Goal: Transaction & Acquisition: Purchase product/service

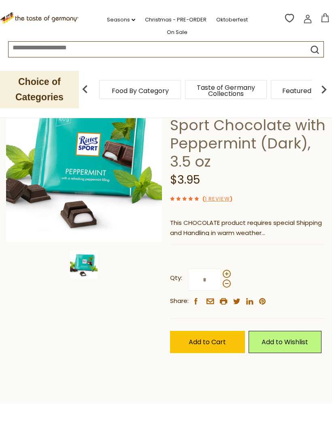
scroll to position [79, 0]
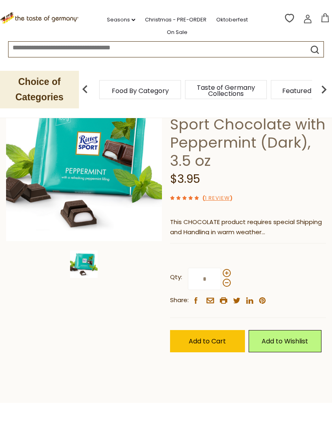
click at [229, 339] on button "Add to Cart" at bounding box center [207, 341] width 75 height 22
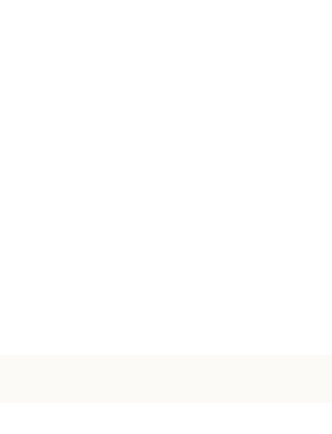
scroll to position [0, 0]
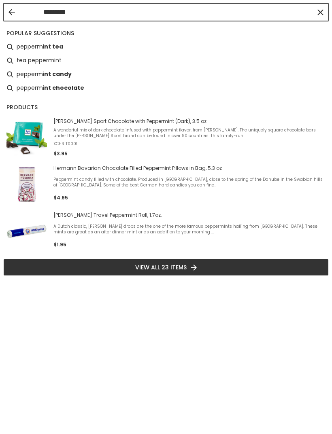
type input "**********"
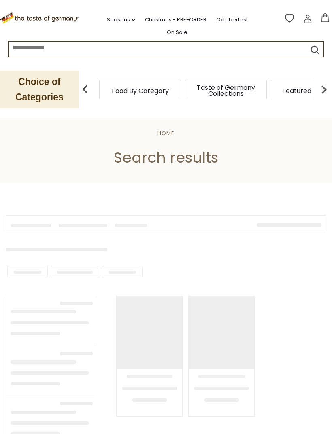
type input "**********"
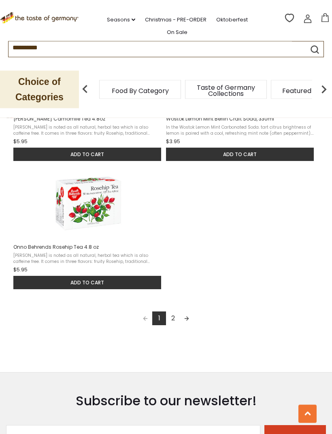
scroll to position [1011, 0]
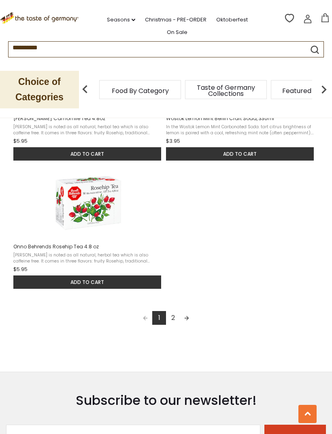
click at [179, 322] on link "2" at bounding box center [173, 318] width 14 height 14
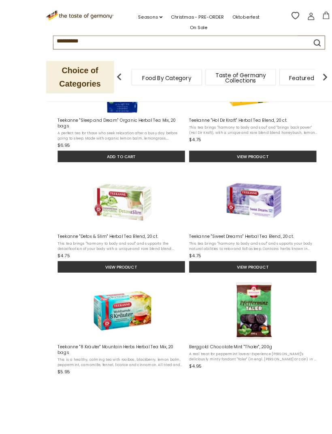
scroll to position [450, 0]
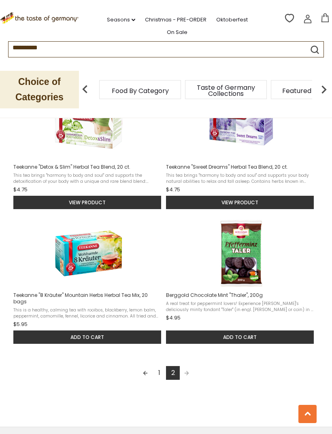
click at [276, 333] on button "Add to cart" at bounding box center [240, 336] width 148 height 13
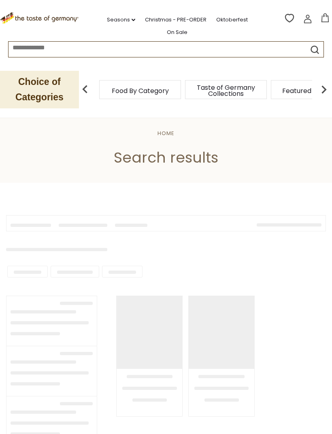
type input "**********"
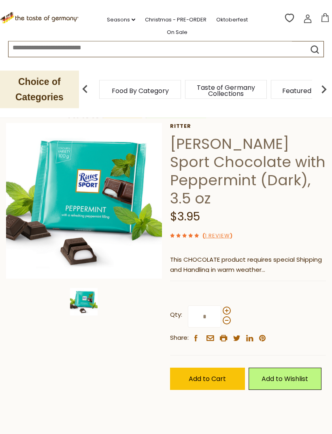
scroll to position [51, 0]
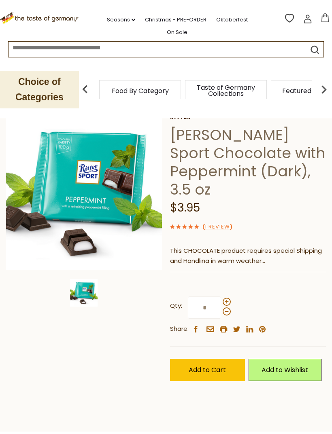
click at [227, 371] on button "Add to Cart" at bounding box center [207, 370] width 75 height 22
click at [323, 15] on icon at bounding box center [324, 17] width 7 height 9
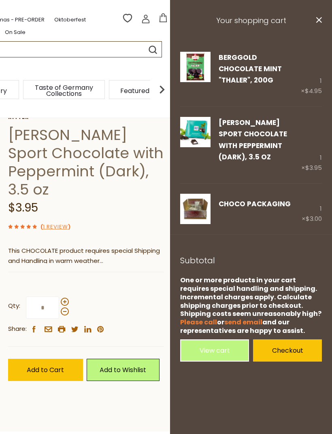
click at [320, 21] on icon at bounding box center [319, 20] width 6 height 6
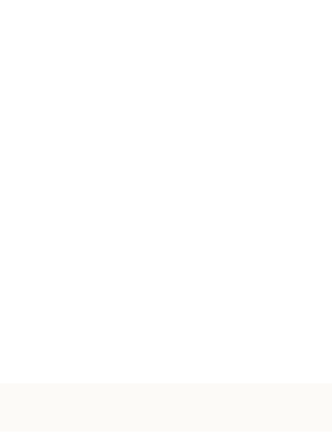
scroll to position [0, 0]
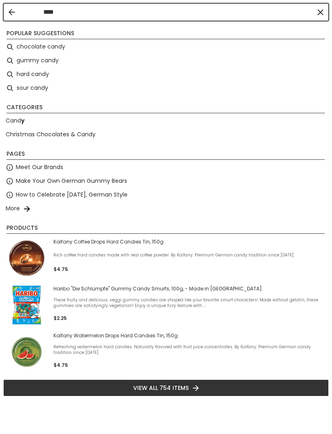
type input "*****"
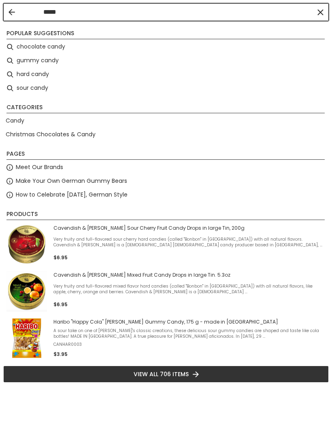
type input "*****"
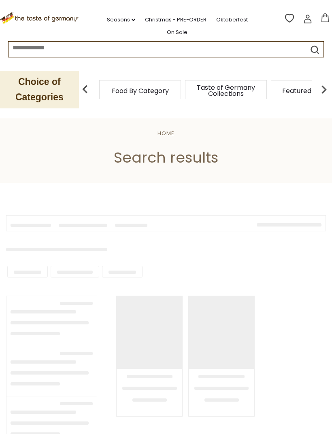
type input "*****"
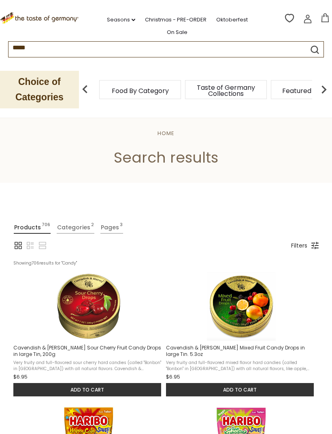
click at [106, 232] on link "Pages 3" at bounding box center [111, 227] width 23 height 13
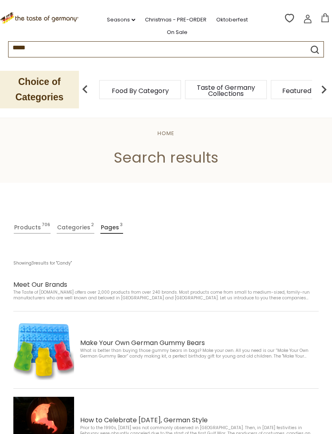
click at [74, 230] on link "Categories 2" at bounding box center [76, 227] width 38 height 13
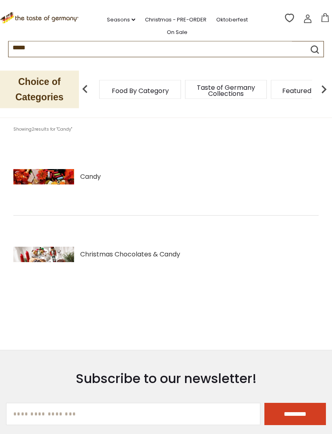
scroll to position [147, 0]
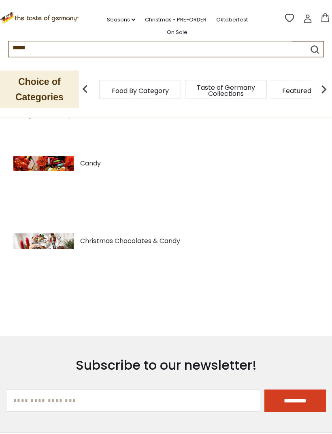
click at [172, 241] on span "Christmas Chocolates & Candy" at bounding box center [130, 242] width 100 height 10
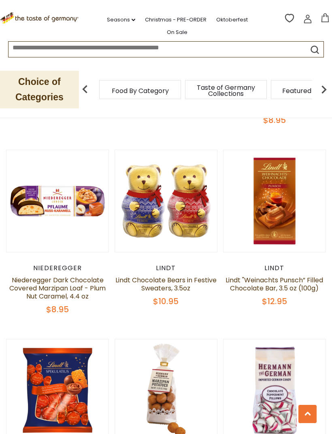
scroll to position [1864, 0]
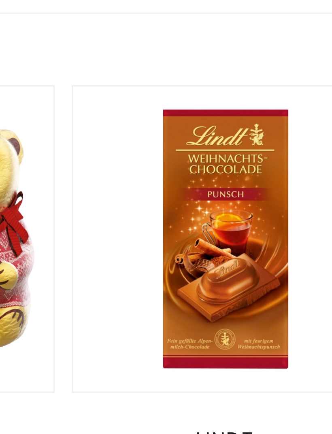
click at [231, 150] on link at bounding box center [274, 193] width 86 height 86
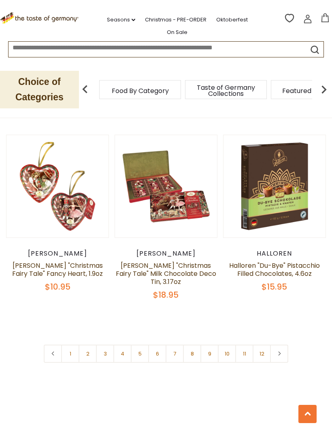
scroll to position [2250, 0]
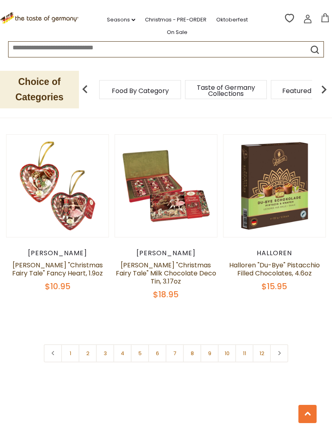
click at [279, 344] on link at bounding box center [279, 353] width 18 height 18
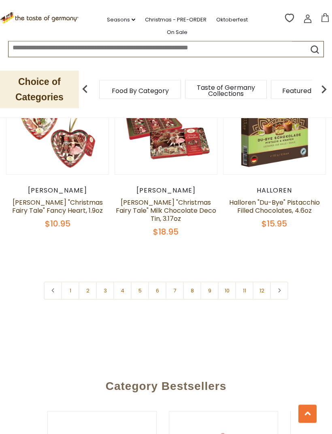
scroll to position [2310, 0]
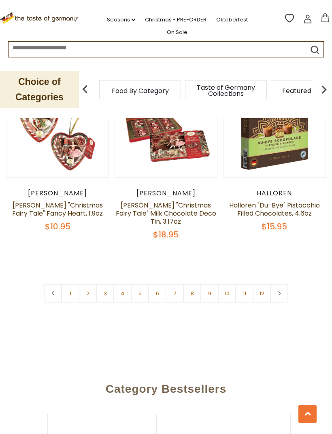
click at [85, 284] on link "2" at bounding box center [87, 293] width 18 height 18
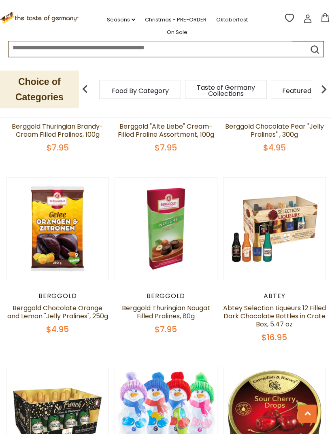
scroll to position [676, 0]
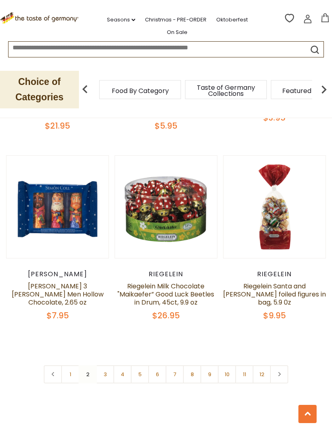
click at [103, 365] on link "3" at bounding box center [105, 374] width 18 height 18
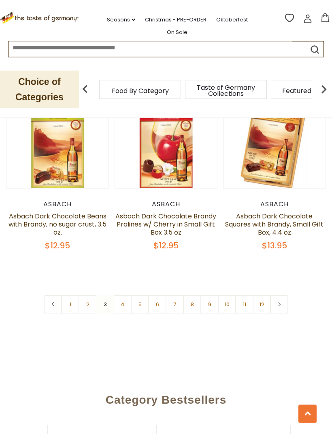
scroll to position [2292, 0]
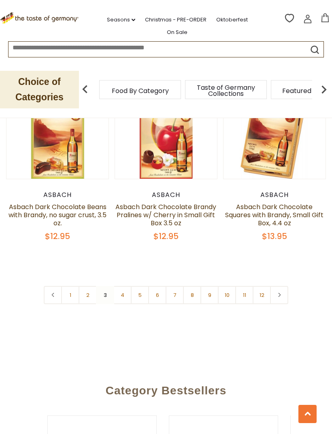
click at [119, 286] on link "4" at bounding box center [122, 295] width 18 height 18
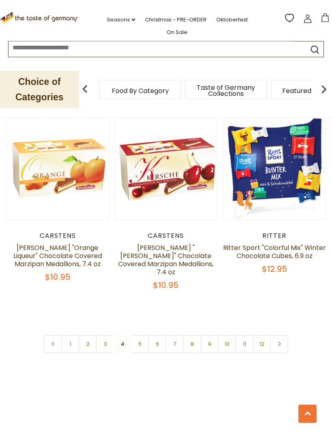
scroll to position [2299, 0]
click at [136, 335] on link "5" at bounding box center [140, 344] width 18 height 18
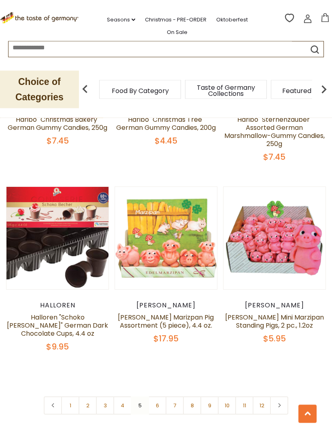
scroll to position [2185, 0]
click at [156, 396] on link "6" at bounding box center [157, 405] width 18 height 18
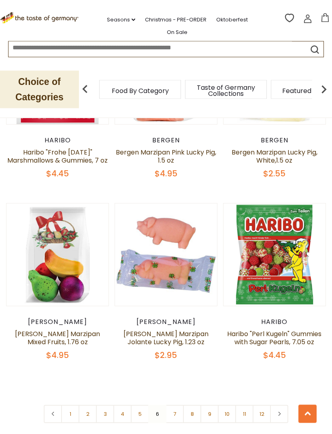
scroll to position [2245, 0]
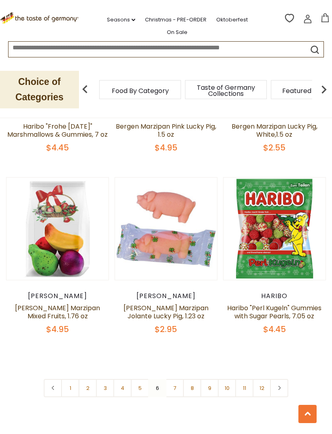
click at [209, 379] on link "9" at bounding box center [209, 388] width 18 height 18
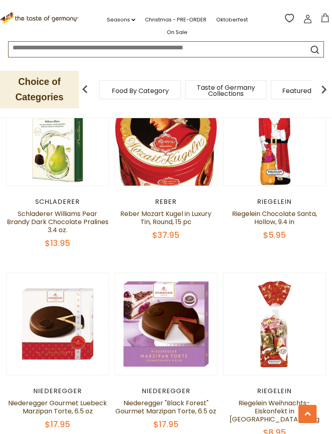
scroll to position [1338, 0]
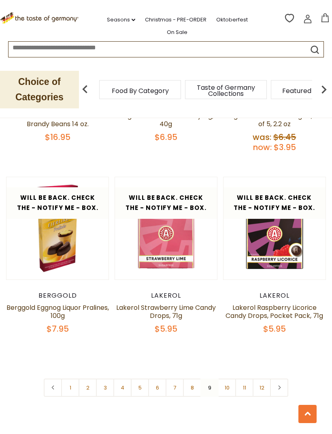
click at [260, 378] on link "12" at bounding box center [261, 387] width 18 height 18
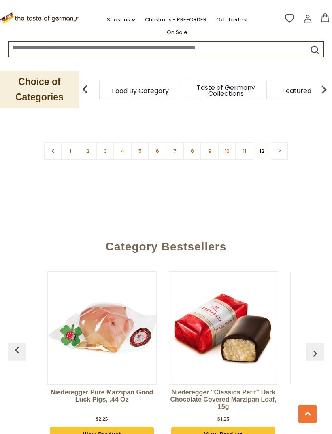
scroll to position [0, 0]
